Goal: Task Accomplishment & Management: Manage account settings

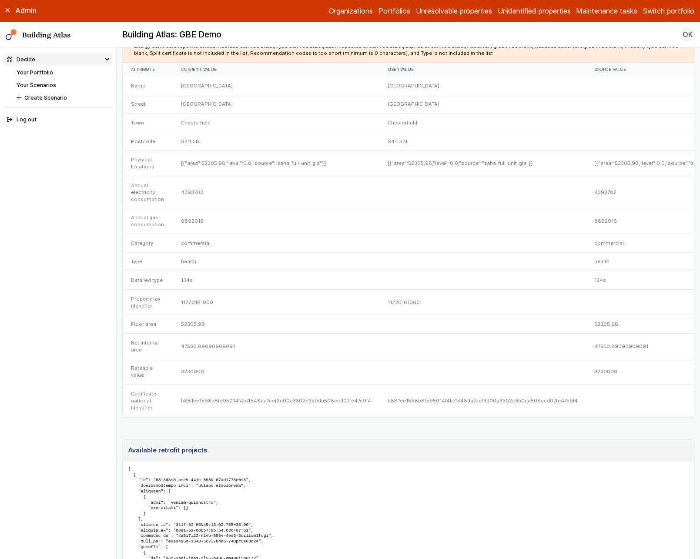
scroll to position [283, 0]
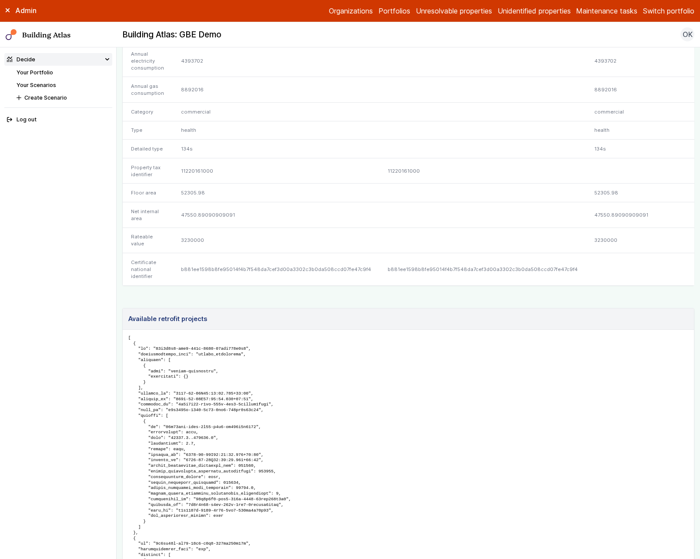
click at [294, 285] on div "b881ee1598b8fe95014f4b7f548da7cef3d00a3302c3b0da508ccd07fe47c9f4" at bounding box center [275, 269] width 207 height 32
copy div "b881ee1598b8fe95014f4b7f548da7cef3d00a3302c3b0da508ccd07fe47c9f4"
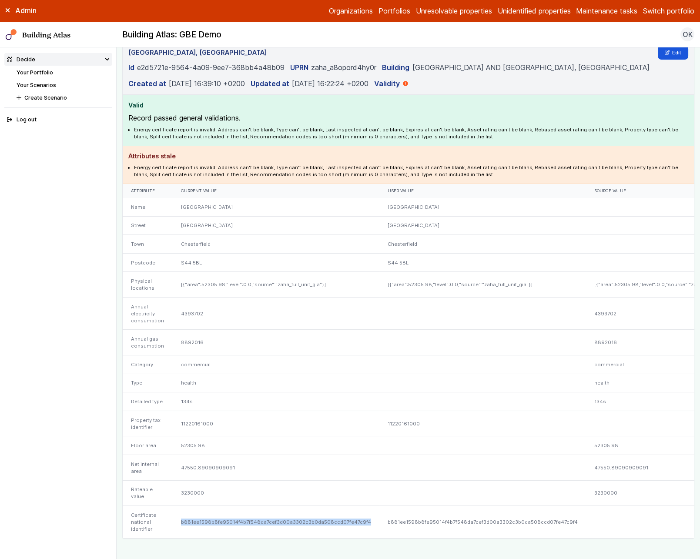
scroll to position [0, 0]
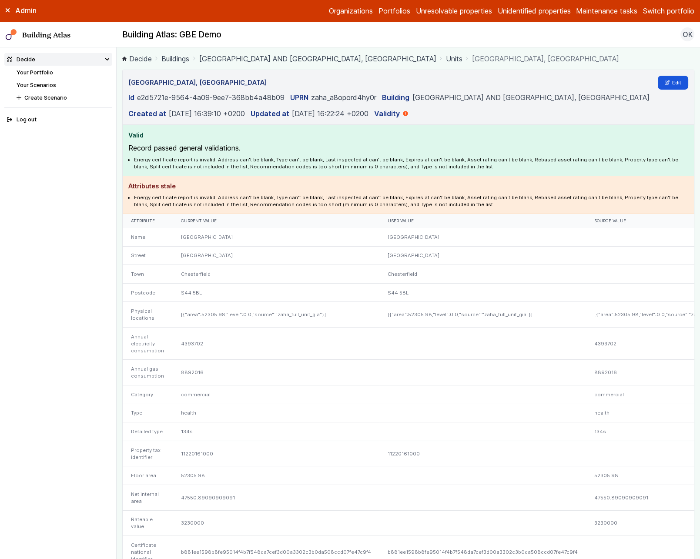
click at [41, 72] on link "Your Portfolio" at bounding box center [35, 72] width 37 height 7
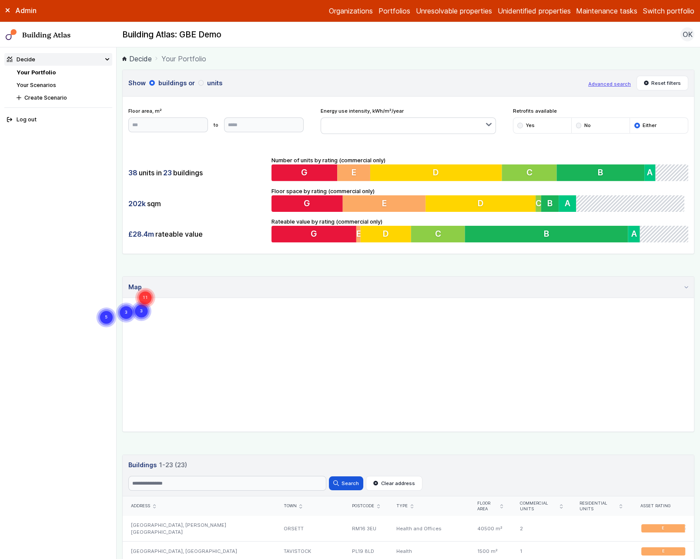
click at [653, 447] on div "Show buildings or units Advanced search Reset filters Floor area, m² to Update …" at bounding box center [408, 569] width 572 height 998
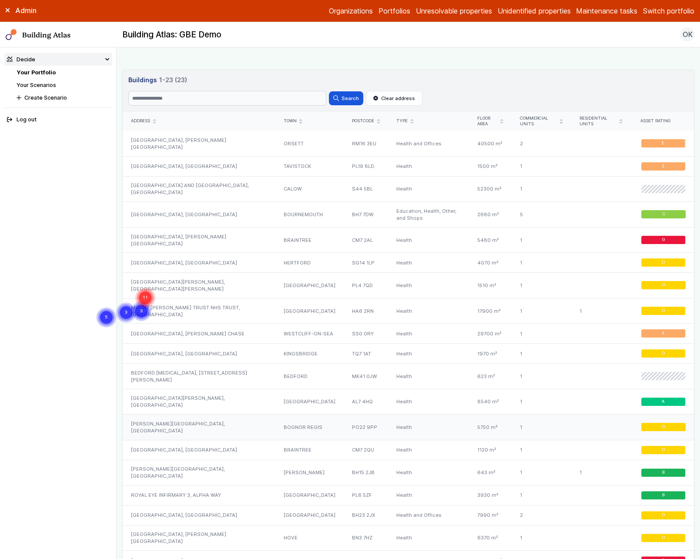
scroll to position [442, 0]
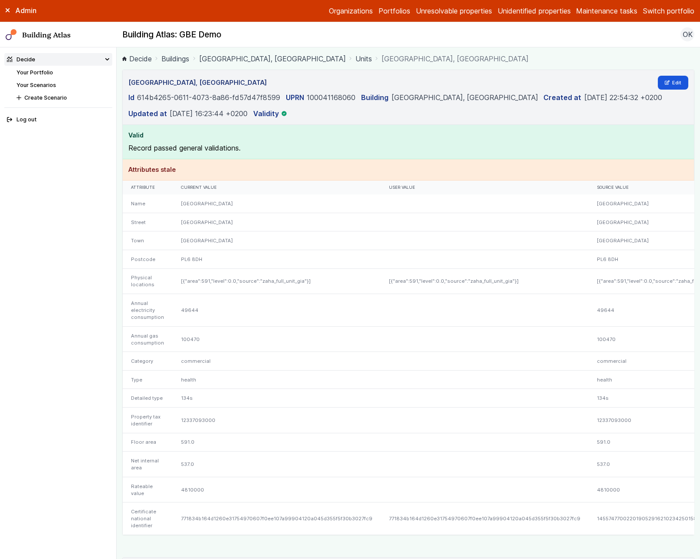
click at [41, 73] on link "Your Portfolio" at bounding box center [35, 72] width 37 height 7
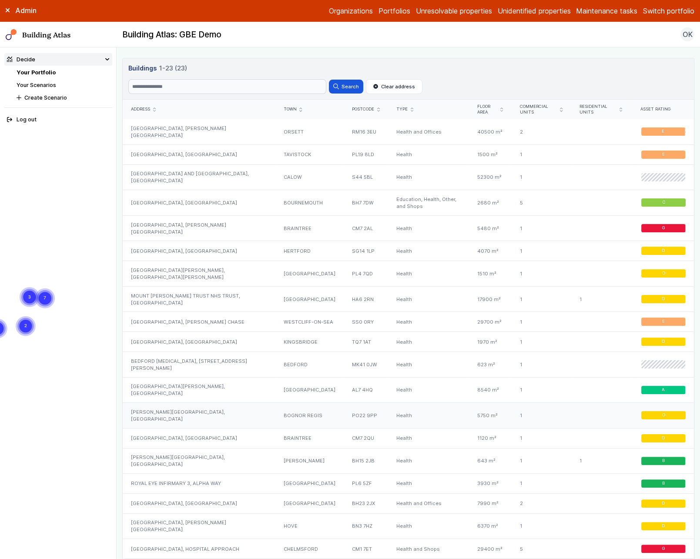
scroll to position [322, 0]
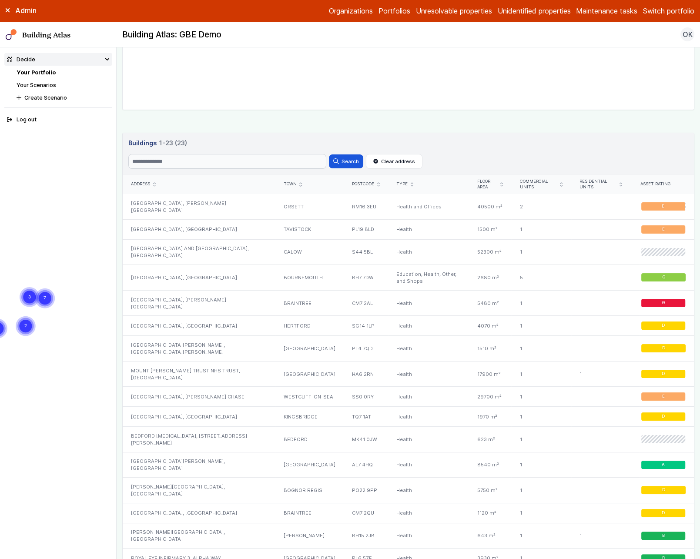
click at [500, 183] on icon "submit" at bounding box center [501, 184] width 2 height 3
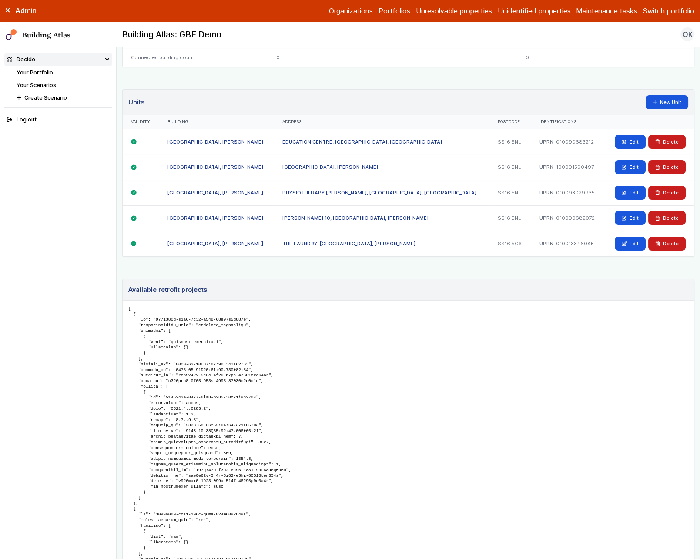
scroll to position [375, 0]
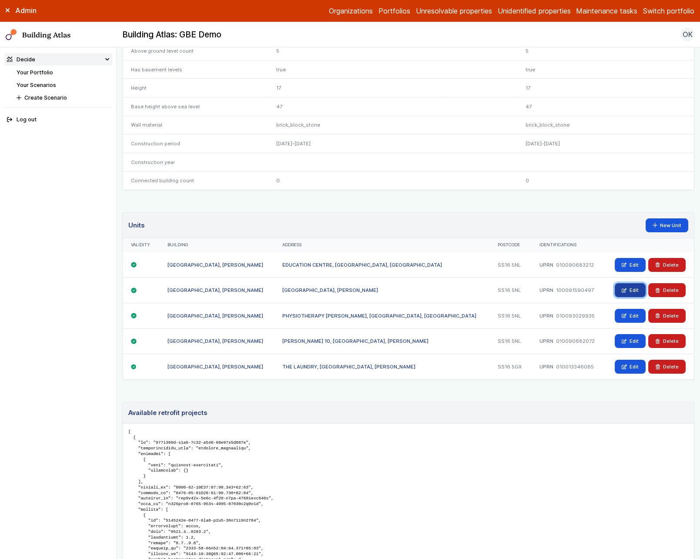
click at [628, 285] on link "Edit" at bounding box center [629, 290] width 31 height 14
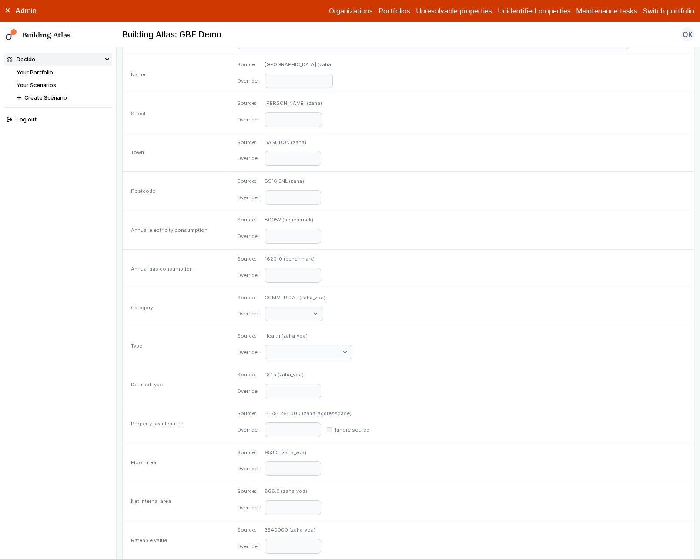
scroll to position [201, 0]
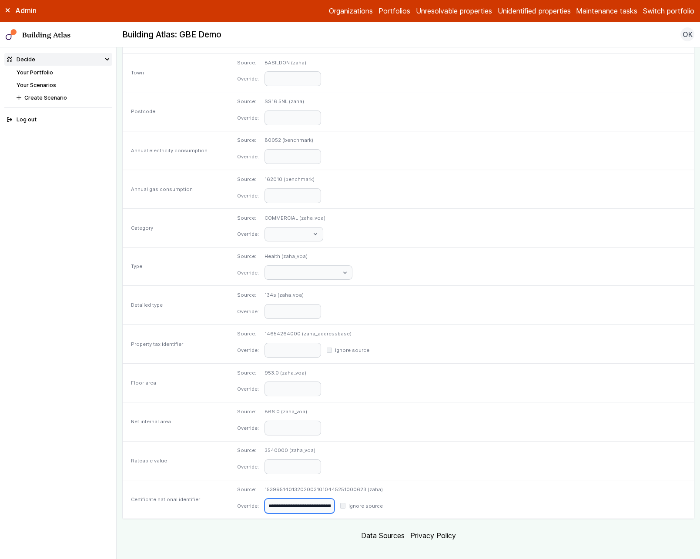
click at [334, 498] on input "**********" at bounding box center [299, 505] width 70 height 15
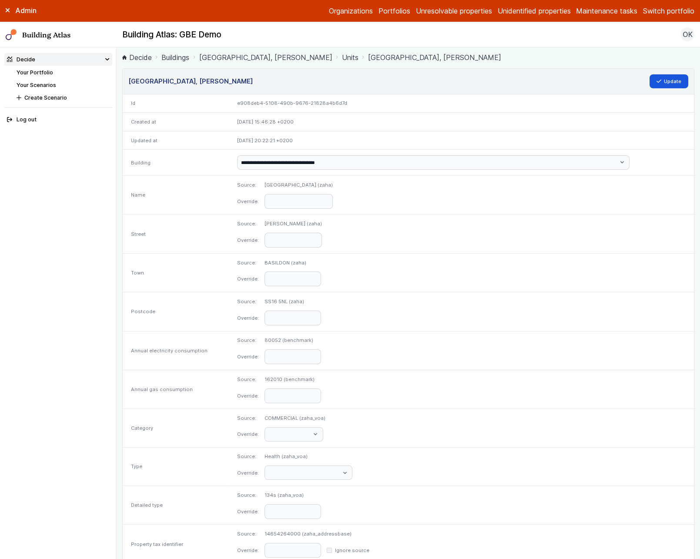
scroll to position [0, 0]
click at [660, 85] on button "Update" at bounding box center [668, 83] width 39 height 14
